Goal: Submit feedback/report problem

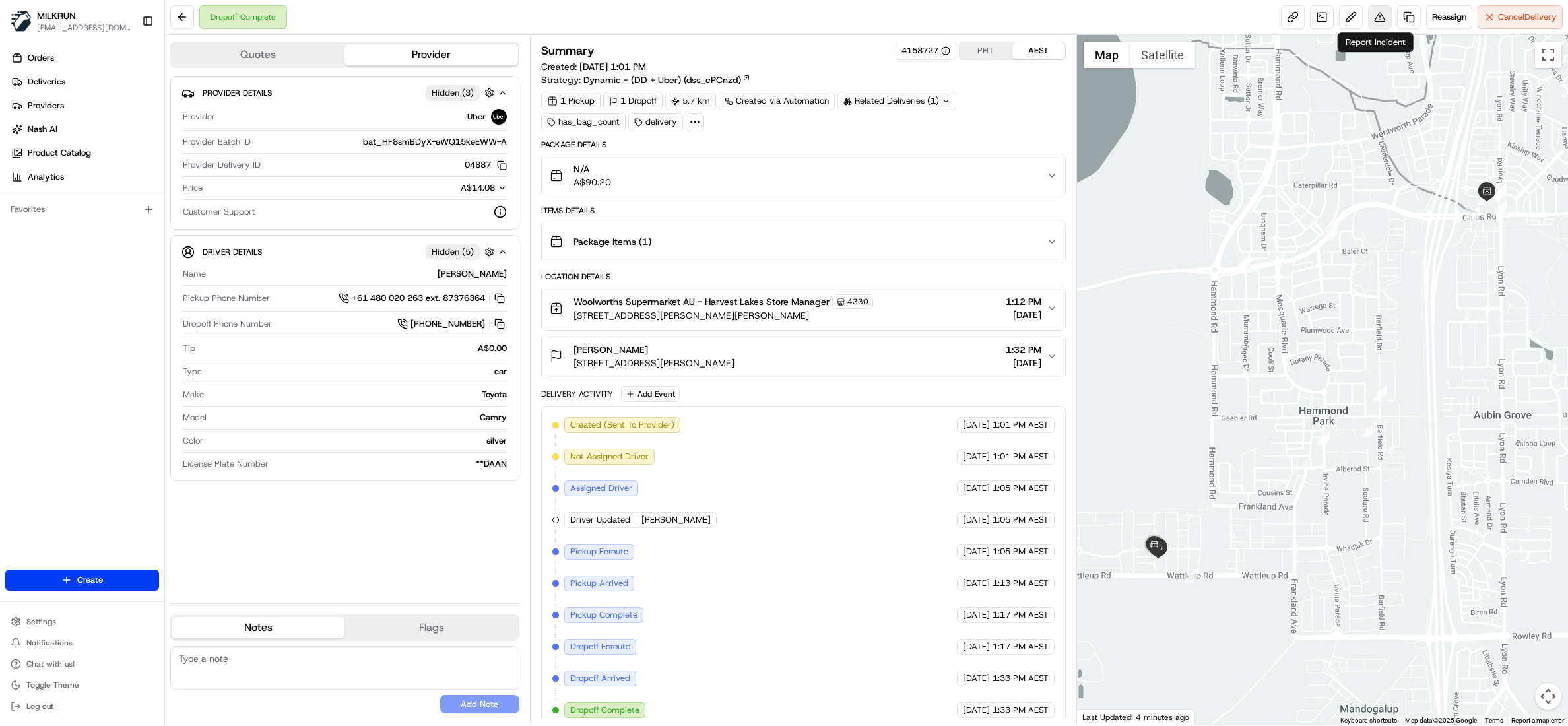
click at [1375, 28] on button at bounding box center [1379, 17] width 24 height 24
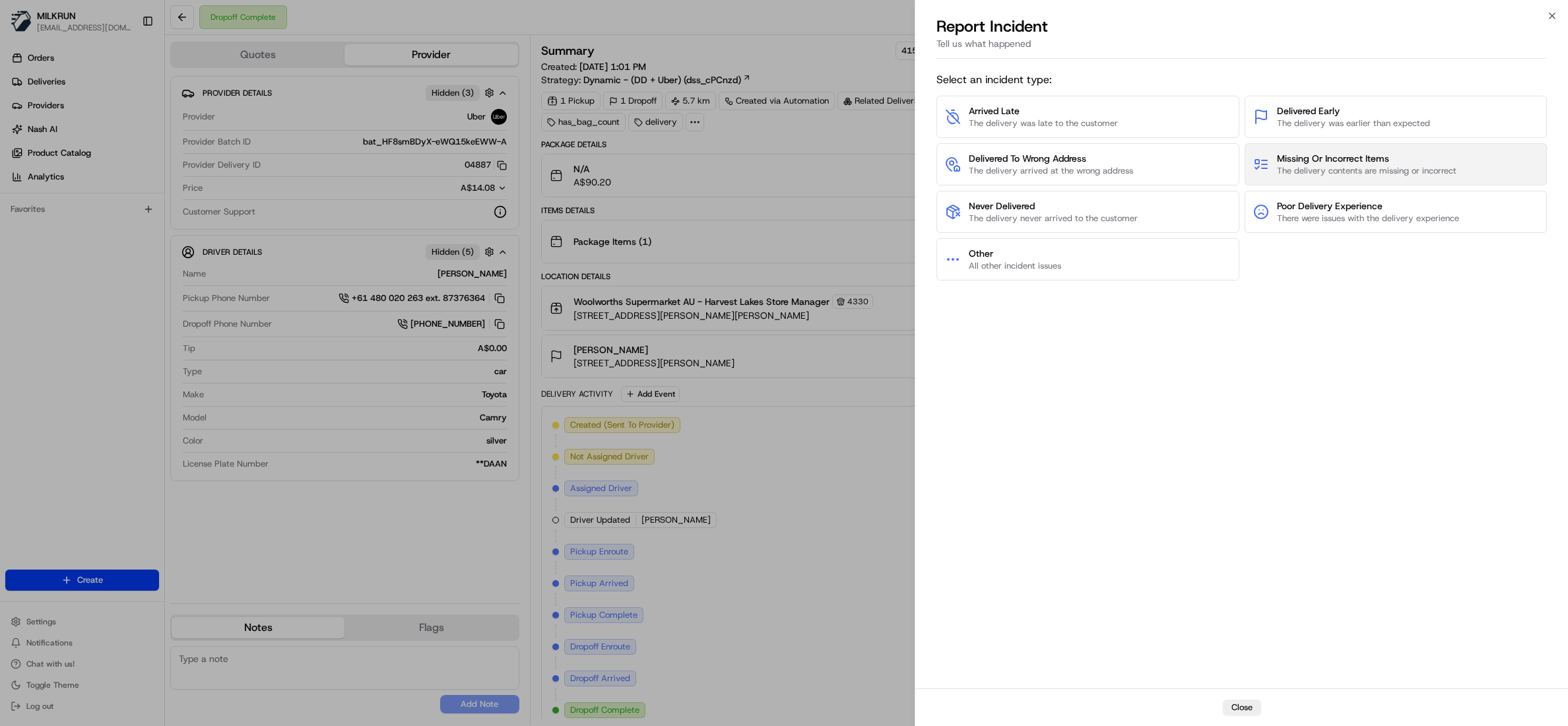
click at [1389, 152] on span "Missing Or Incorrect Items" at bounding box center [1367, 159] width 180 height 13
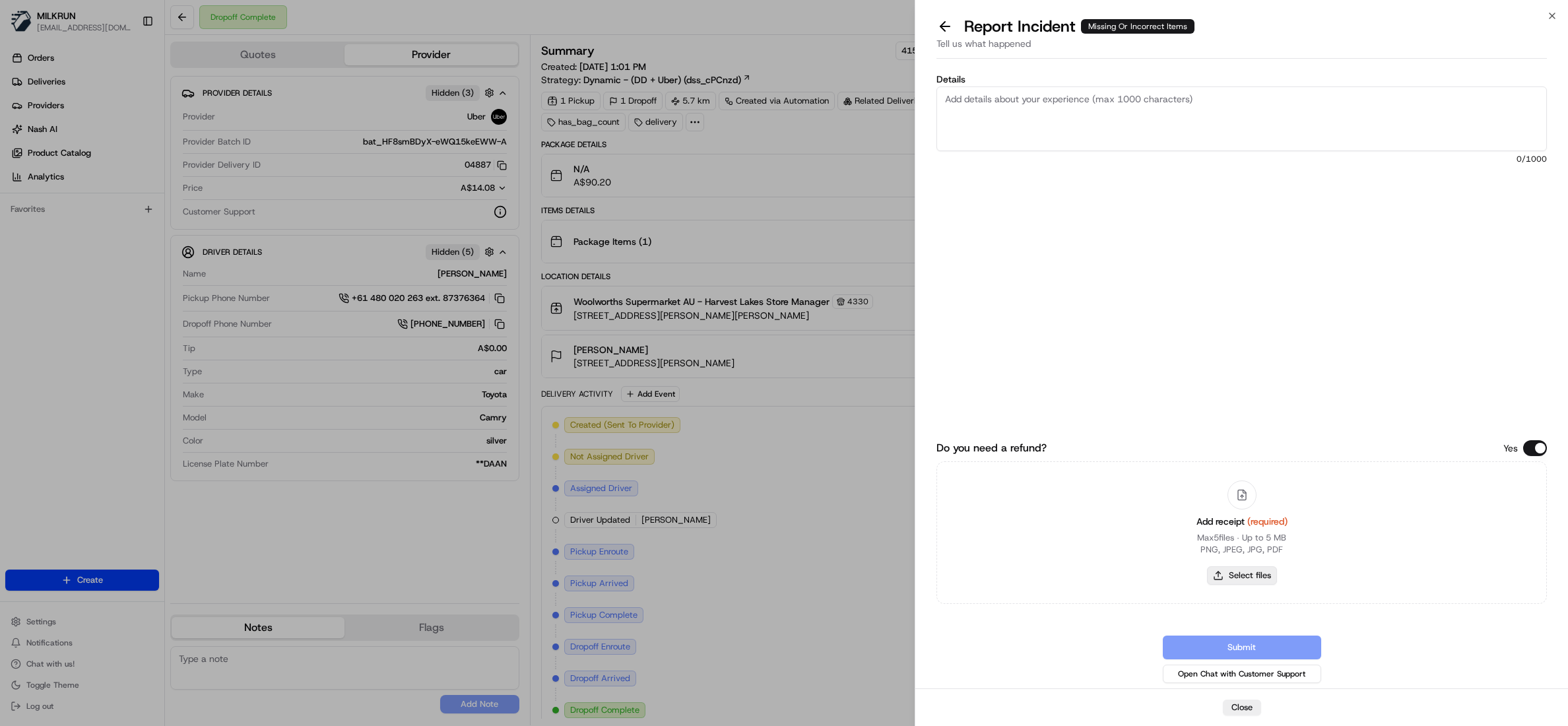
click at [1251, 571] on button "Select files" at bounding box center [1242, 575] width 70 height 18
type input "C:\fakepath\Jack Rogan.pdf"
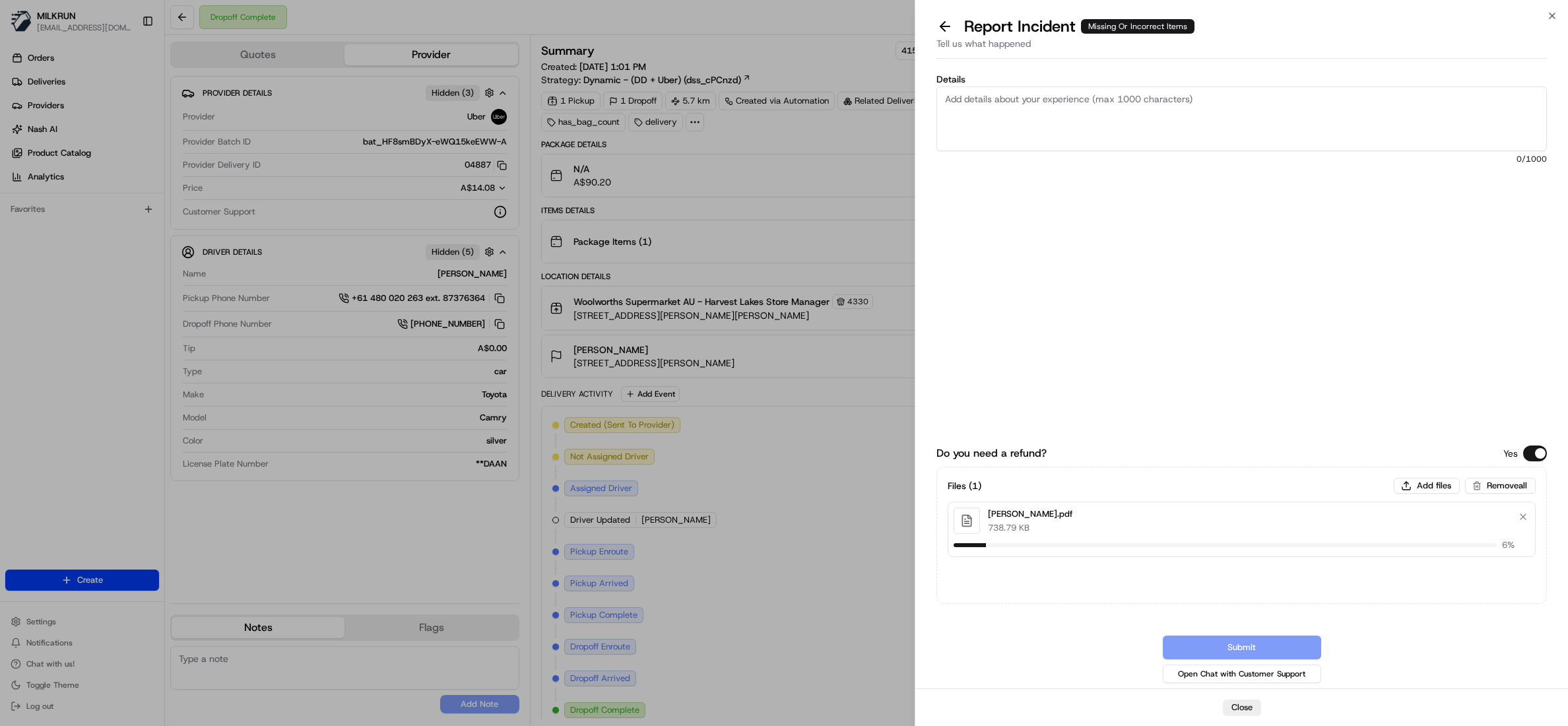
click at [1028, 100] on textarea "Details" at bounding box center [1241, 119] width 610 height 65
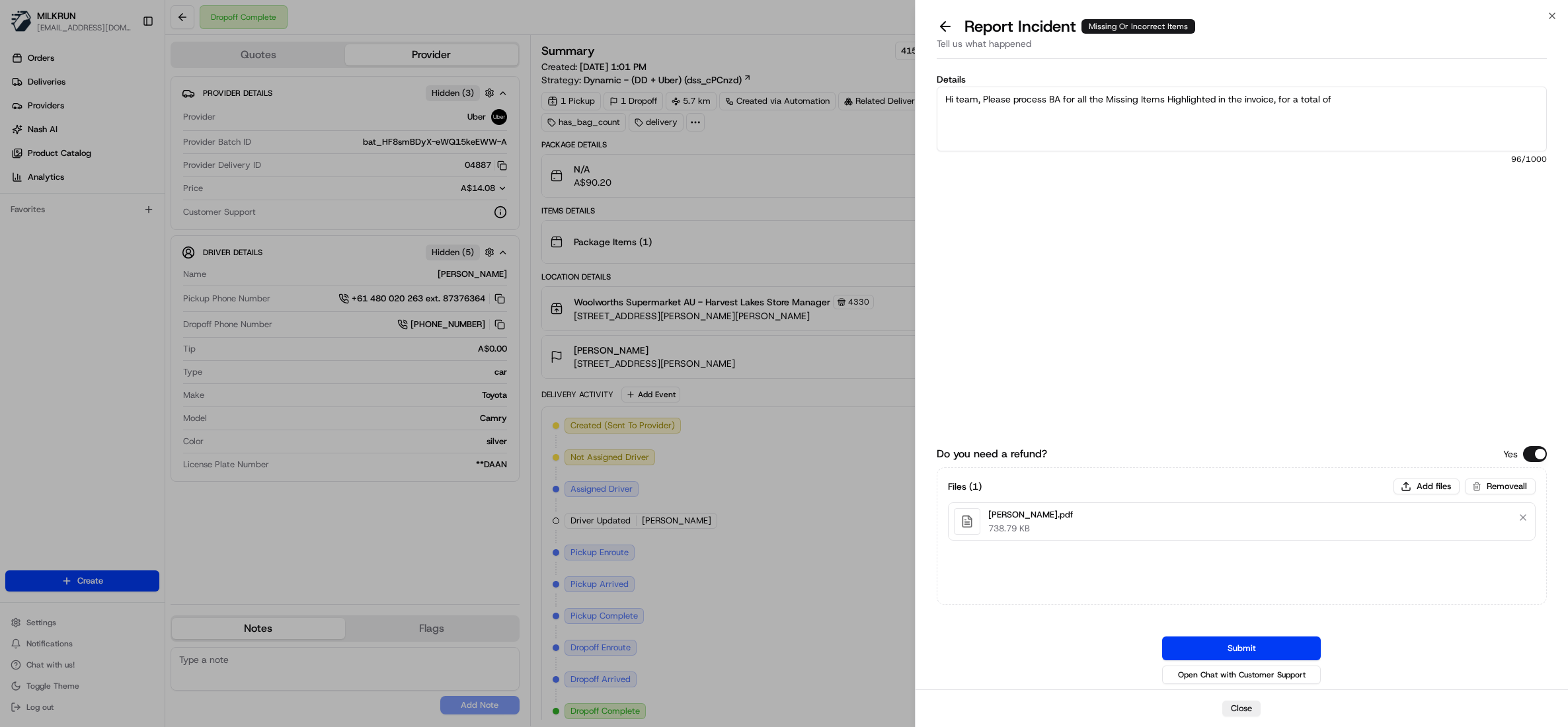
click at [1392, 105] on textarea "Hi team, Please process BA for all the Missing Items Highlighted in the invoice…" at bounding box center [1241, 119] width 610 height 65
drag, startPoint x: 1421, startPoint y: 101, endPoint x: 1432, endPoint y: 119, distance: 21.1
click at [1431, 122] on textarea "Hi team, Please process BA for all the Missing Items Highlighted in the invoice…" at bounding box center [1241, 119] width 610 height 65
drag, startPoint x: 1420, startPoint y: 97, endPoint x: 1419, endPoint y: 120, distance: 23.0
click at [1419, 96] on textarea "Hi team, Please process BA for all the Missing Items Highlighted in the invoice…" at bounding box center [1241, 119] width 610 height 65
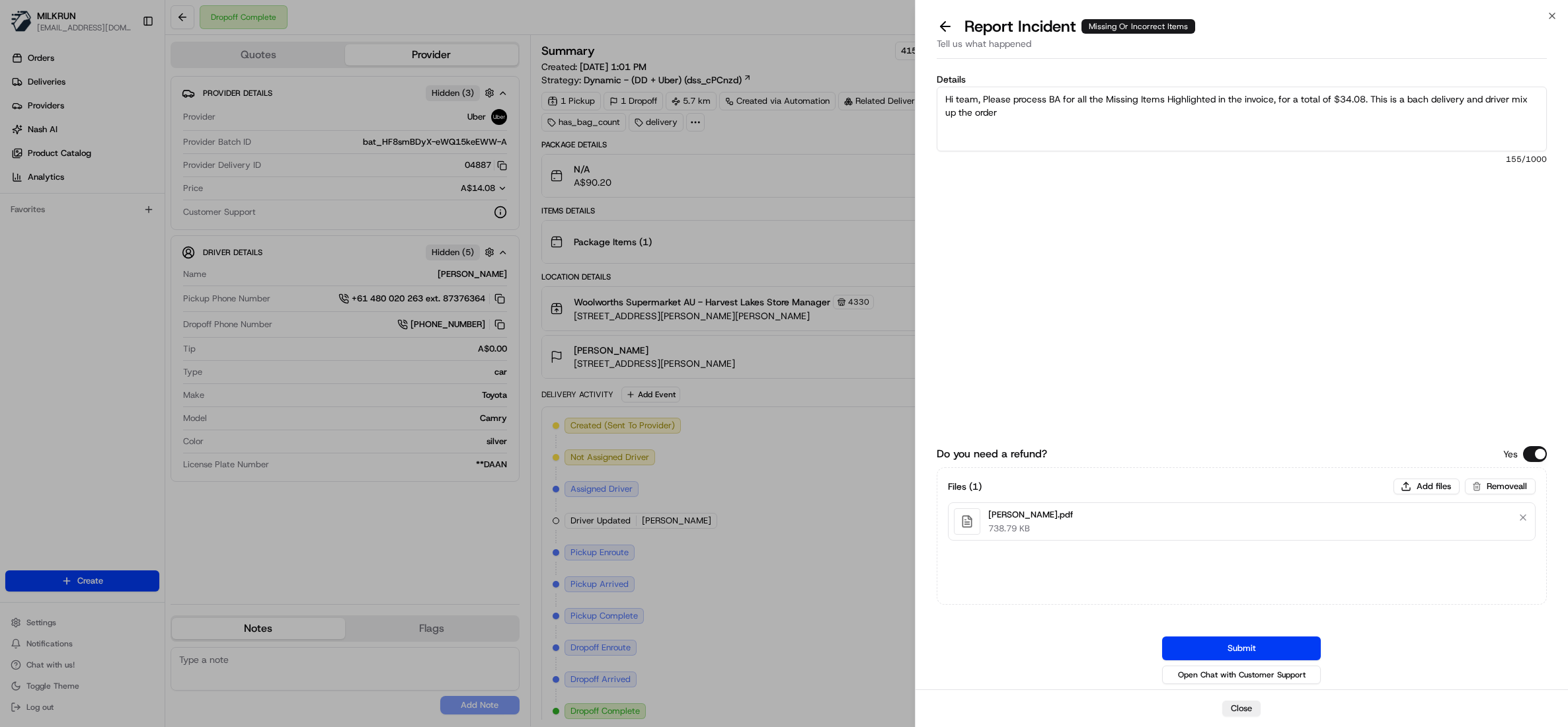
click at [1418, 96] on textarea "Hi team, Please process BA for all the Missing Items Highlighted in the invoice…" at bounding box center [1241, 119] width 610 height 65
type textarea "Hi team, Please process BA for all the Missing Items Highlighted in the invoice…"
click at [1241, 646] on button "Submit" at bounding box center [1241, 648] width 159 height 24
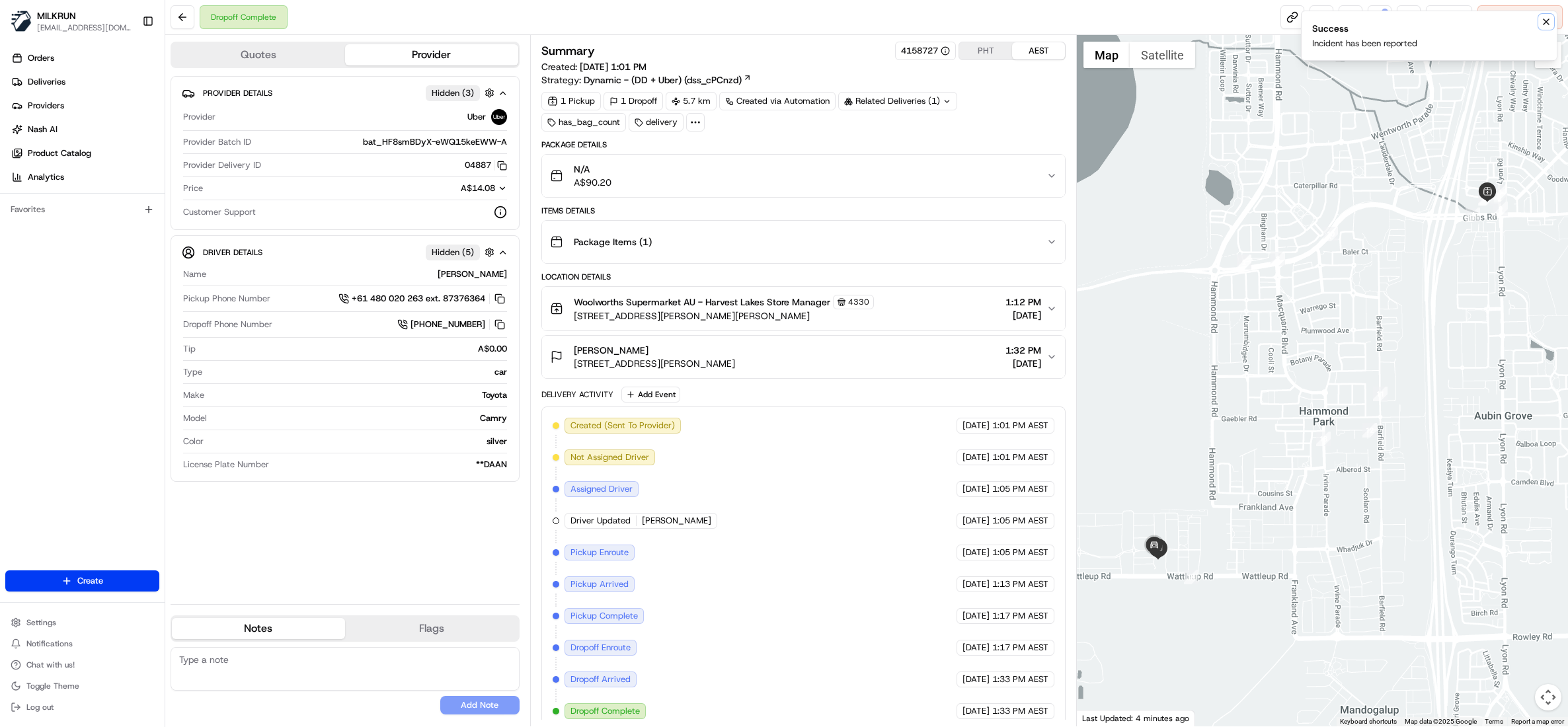
click at [1545, 23] on icon "Notifications (F8)" at bounding box center [1545, 21] width 10 height 10
click at [1383, 15] on button at bounding box center [1379, 17] width 24 height 24
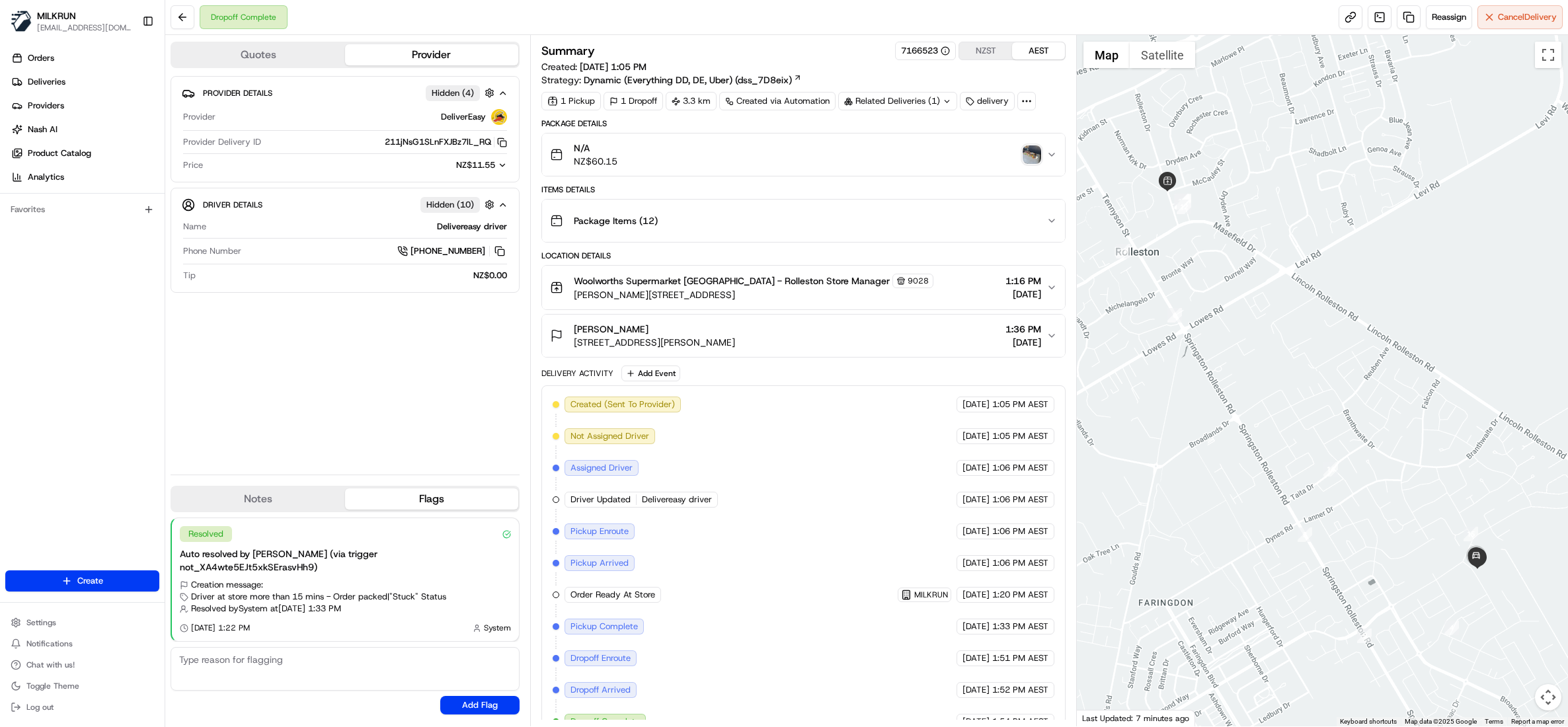
click at [1029, 153] on img "button" at bounding box center [1031, 154] width 18 height 18
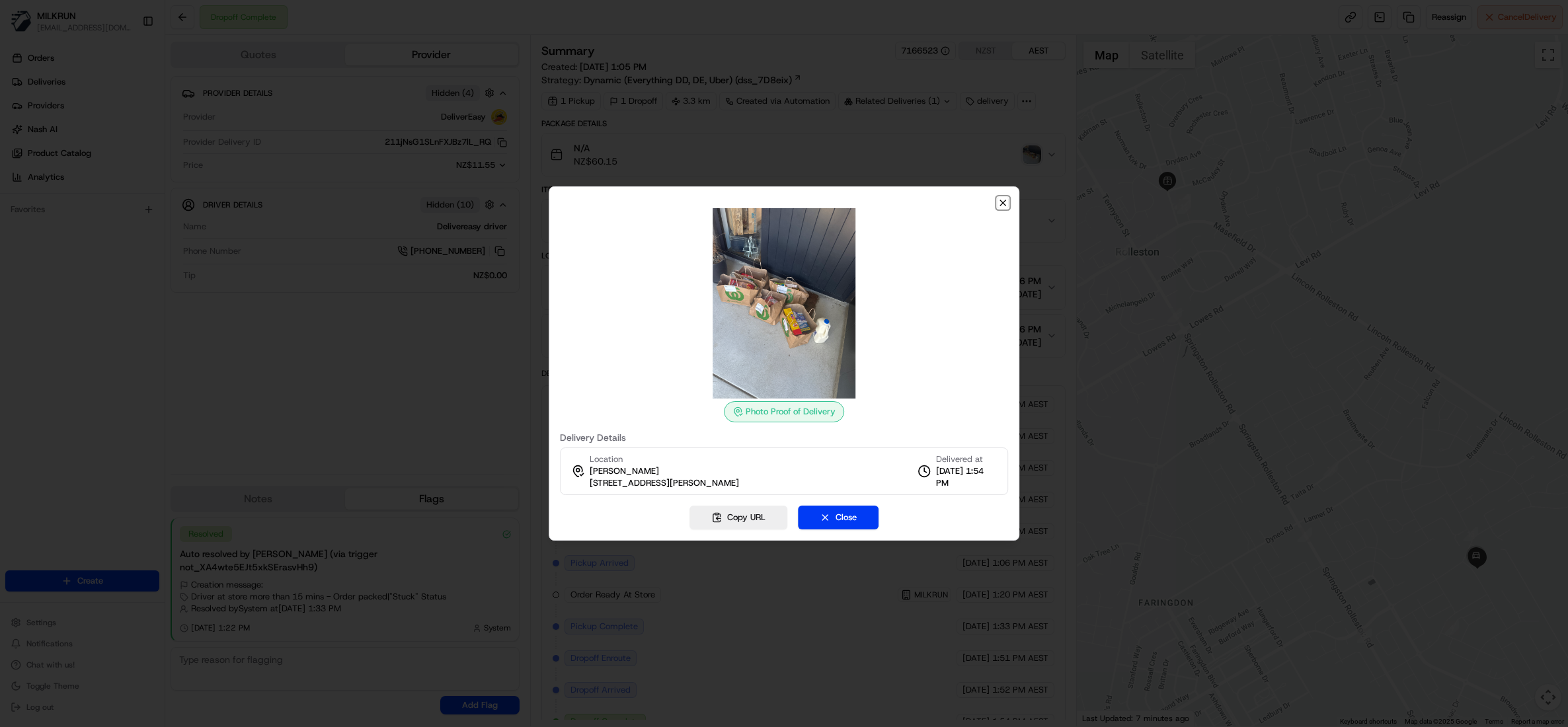
click at [1001, 204] on icon "button" at bounding box center [1003, 203] width 6 height 6
